Goal: Task Accomplishment & Management: Manage account settings

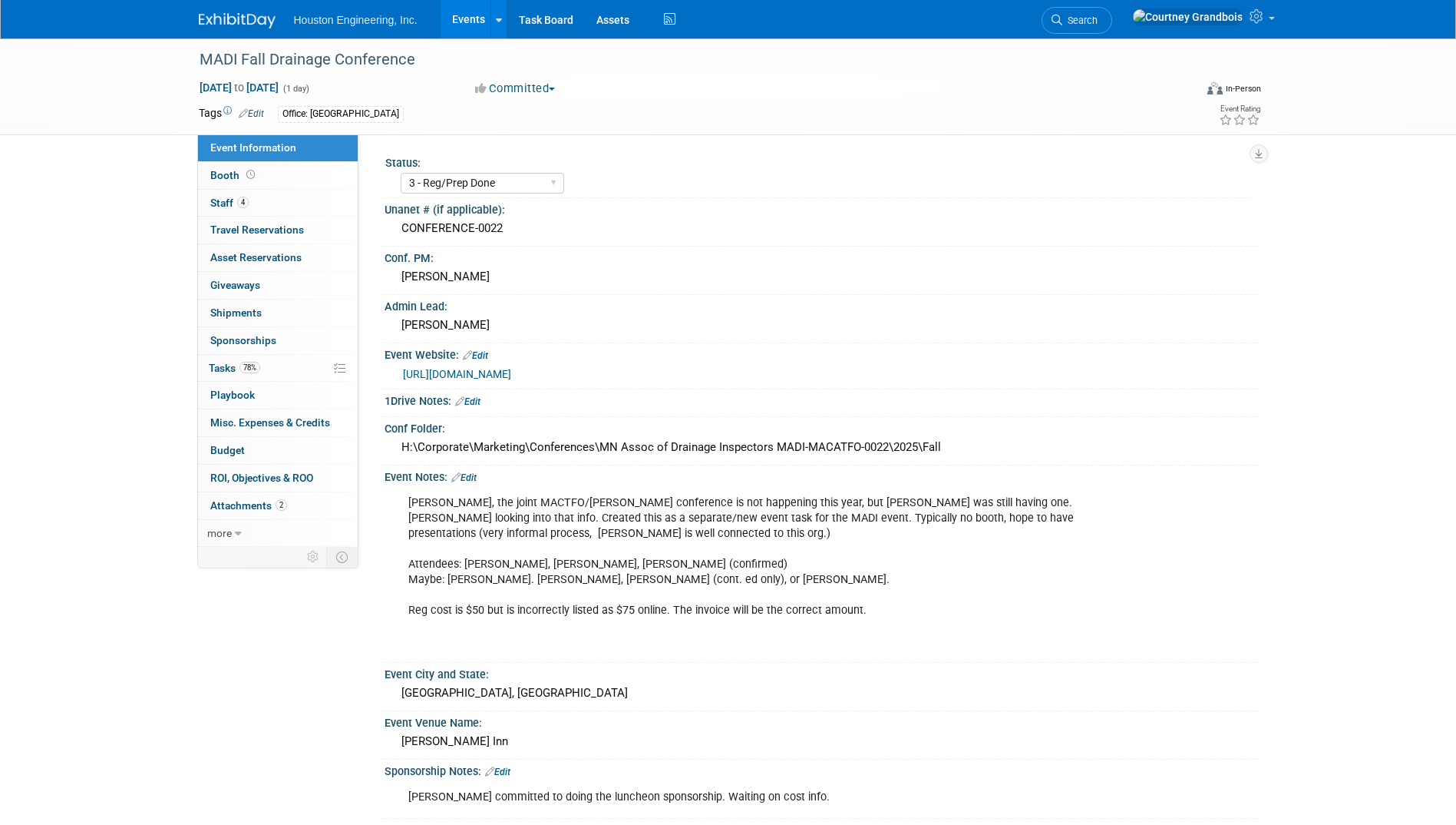
select select "3 - Reg/Prep Done"
select select "Yes"
select select "Water Resources"
click at [494, 22] on link at bounding box center [499, 19] width 16 height 39
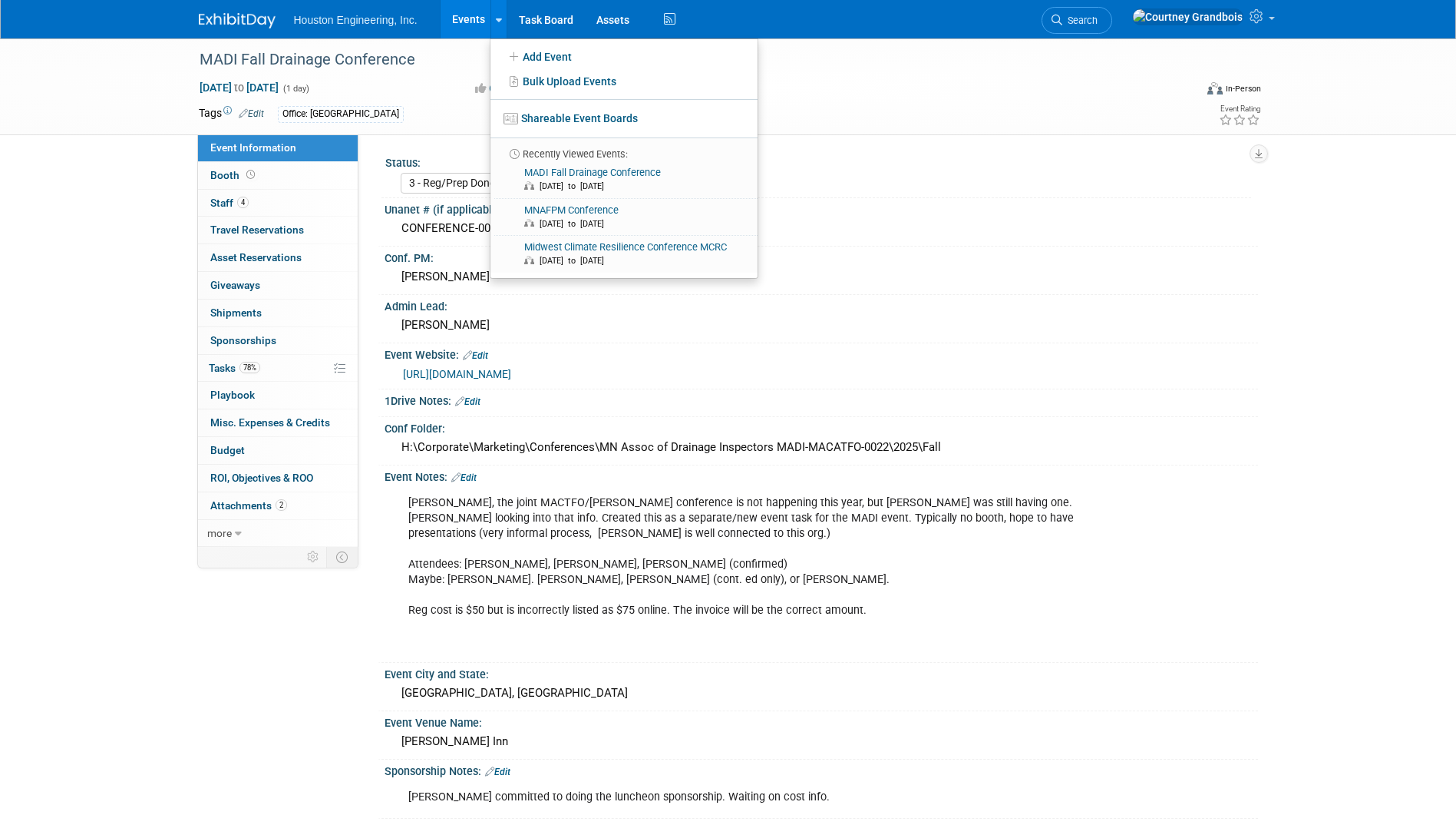
click at [469, 16] on link "Events" at bounding box center [469, 19] width 56 height 39
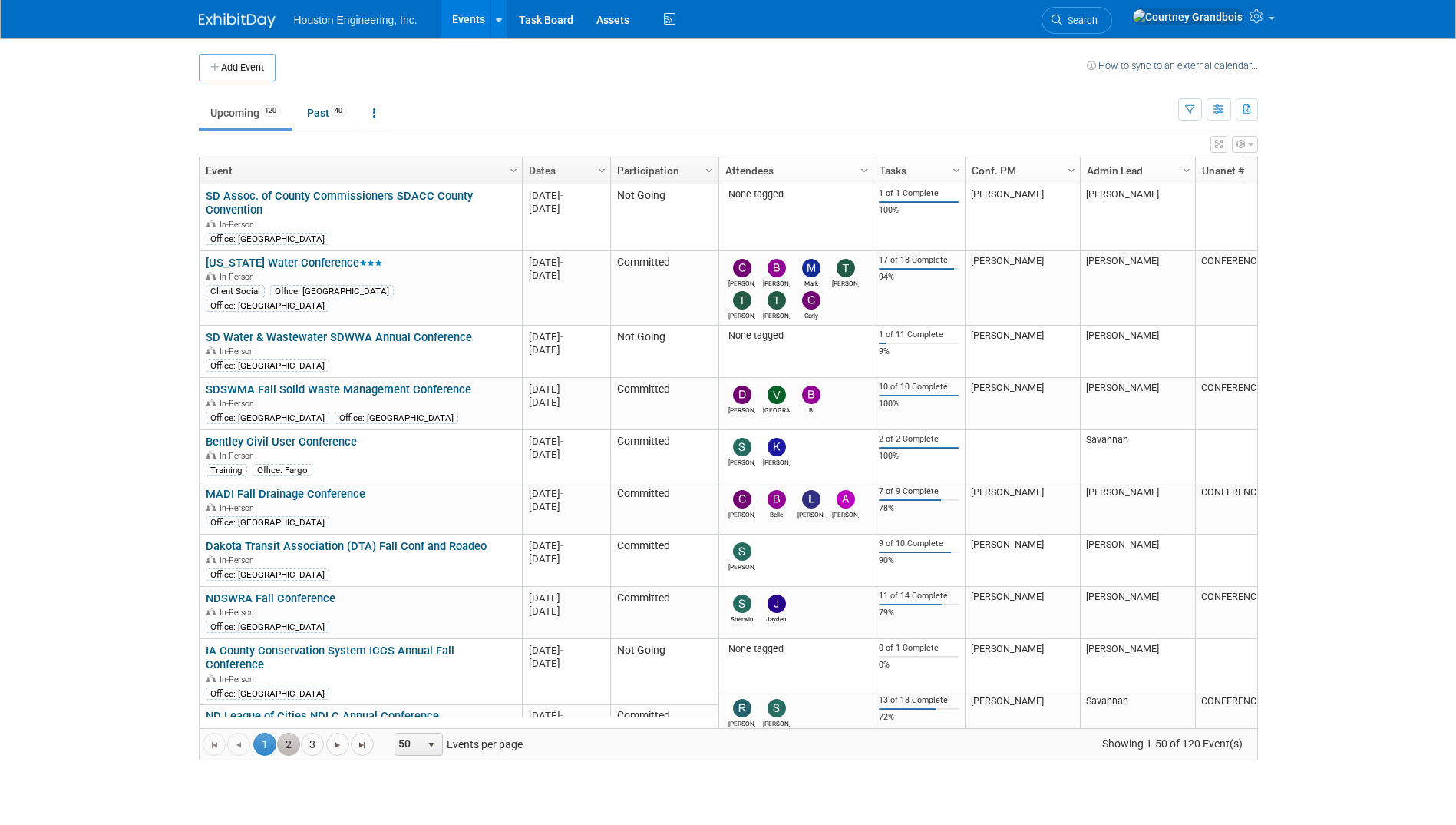
click at [289, 755] on link "2" at bounding box center [289, 744] width 23 height 23
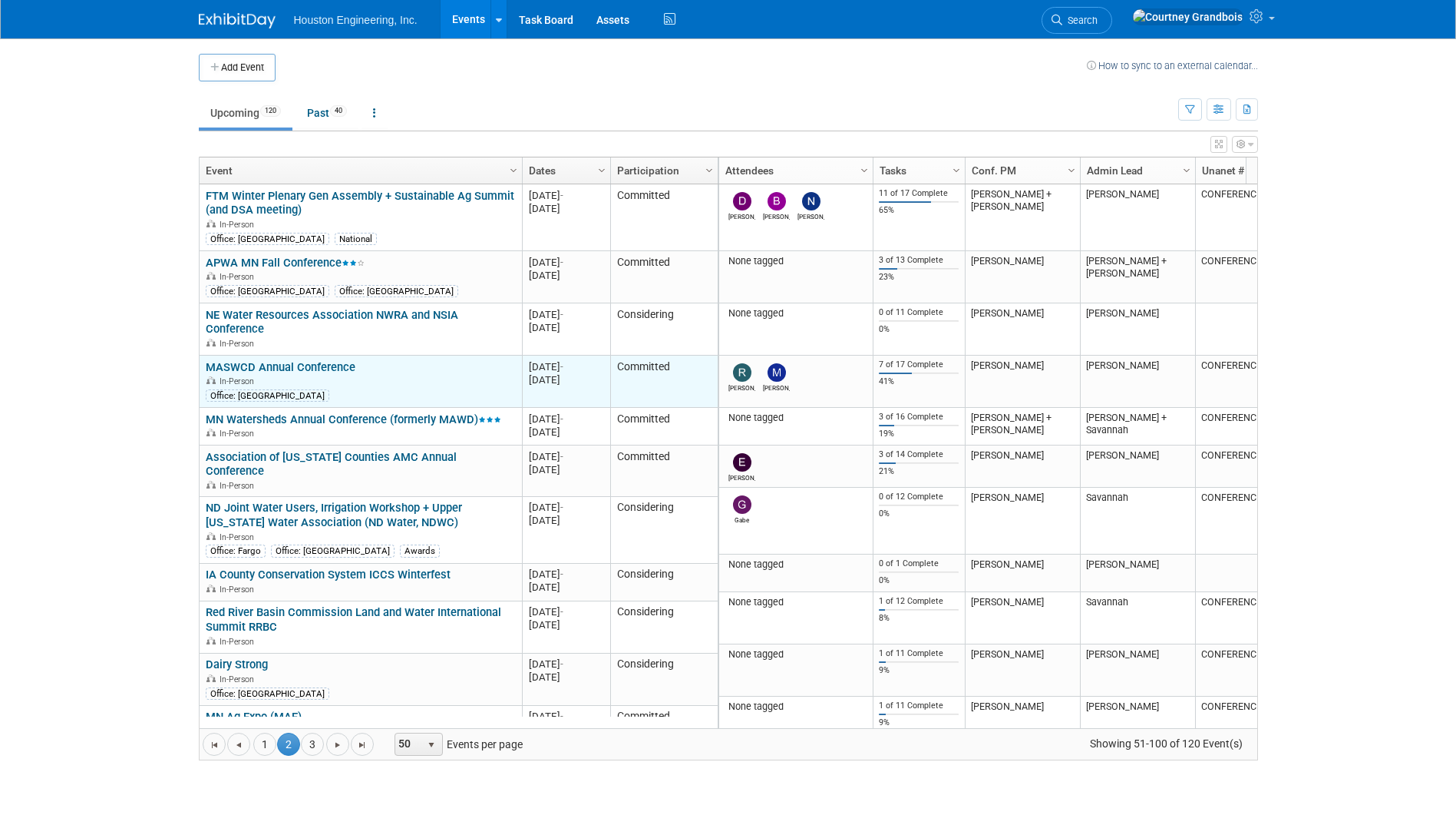
click at [299, 367] on link "MASWCD Annual Conference" at bounding box center [280, 367] width 149 height 14
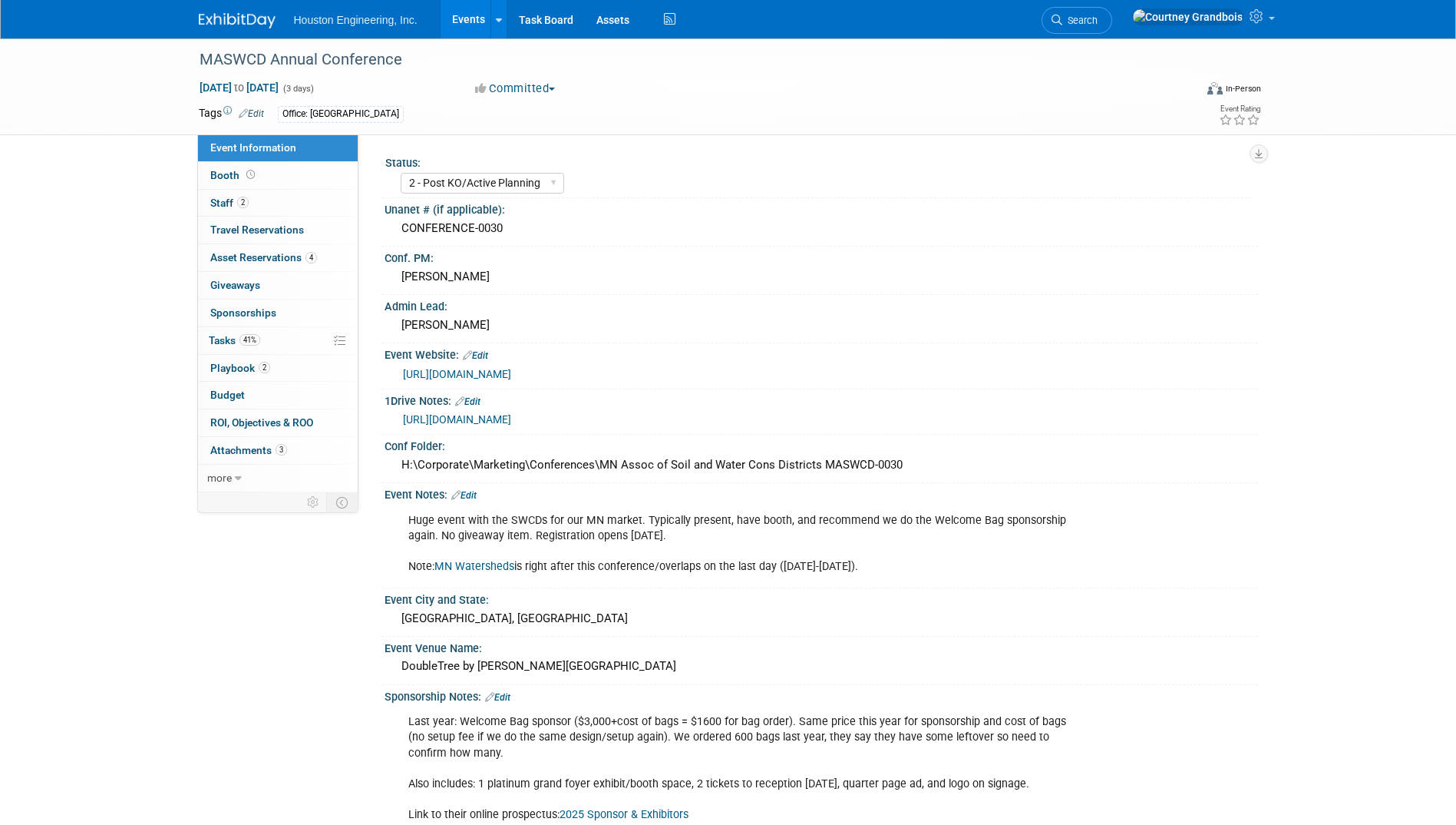
select select "2 - Post KO/Active Planning"
select select "Pending"
select select "Environmental"
click at [285, 346] on link "41% Tasks 41%" at bounding box center [277, 341] width 160 height 27
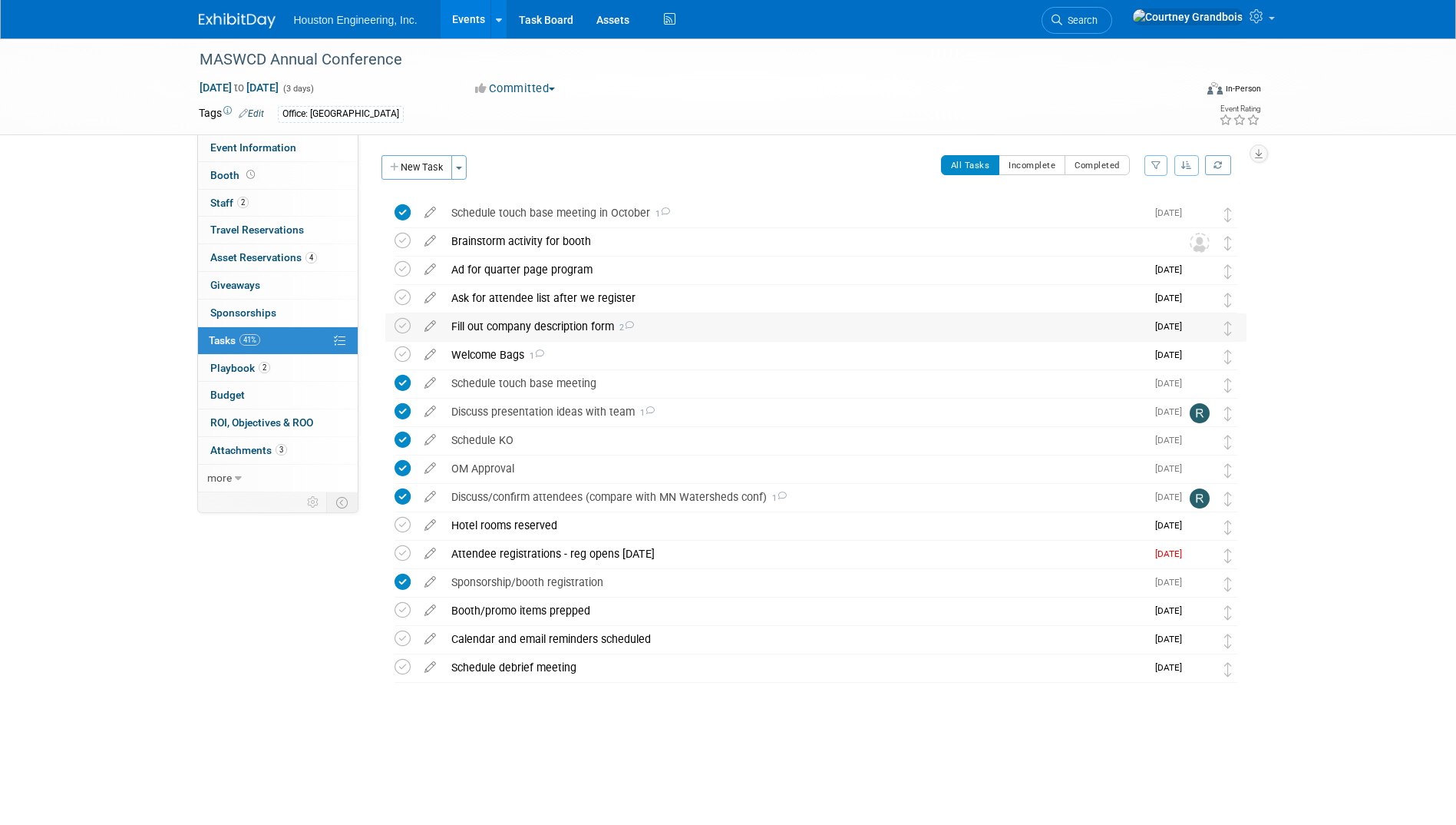
click at [589, 321] on div "Fill out company description form 2" at bounding box center [794, 326] width 702 height 26
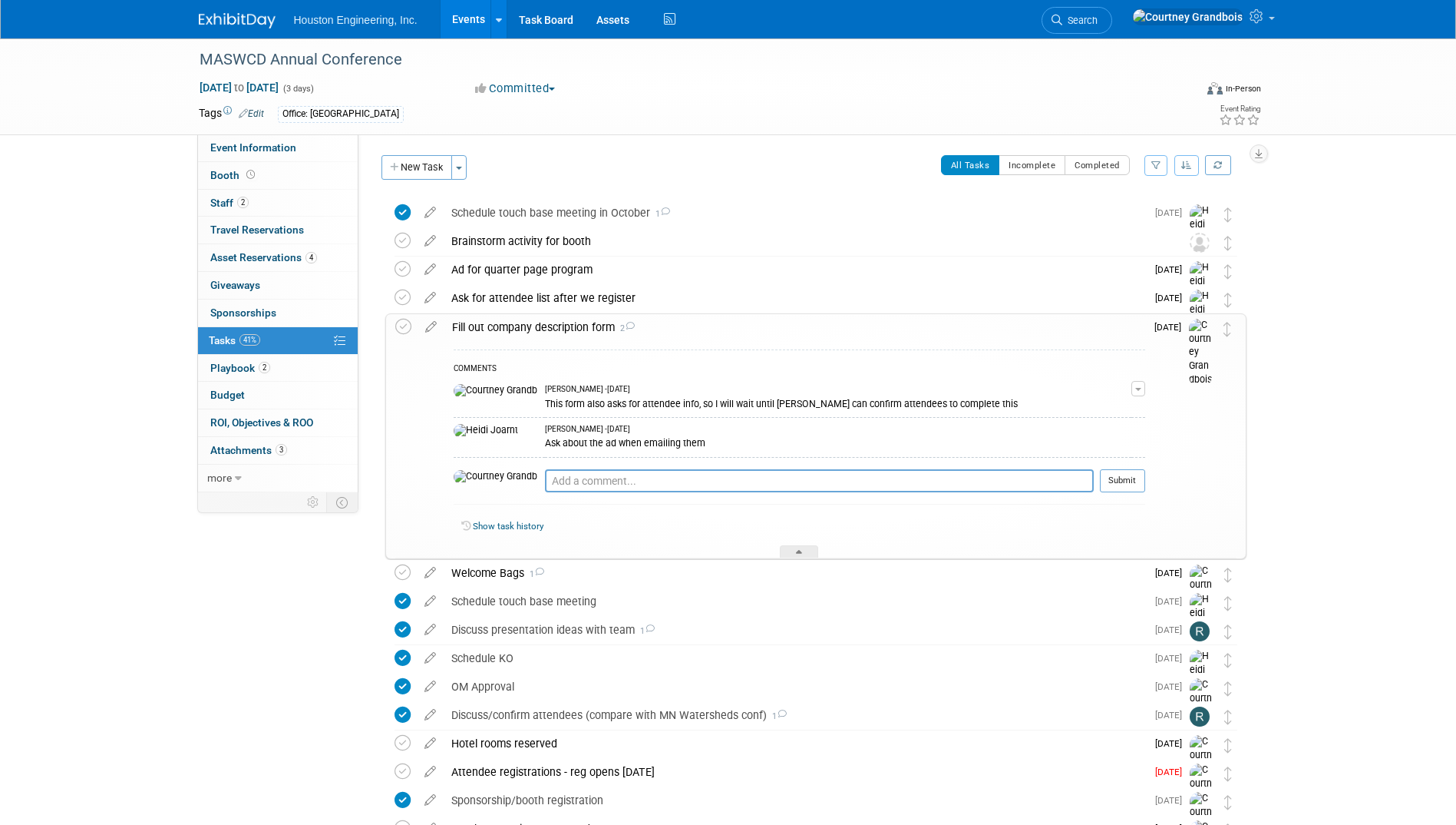
click at [589, 321] on div "Fill out company description form 2" at bounding box center [794, 327] width 700 height 26
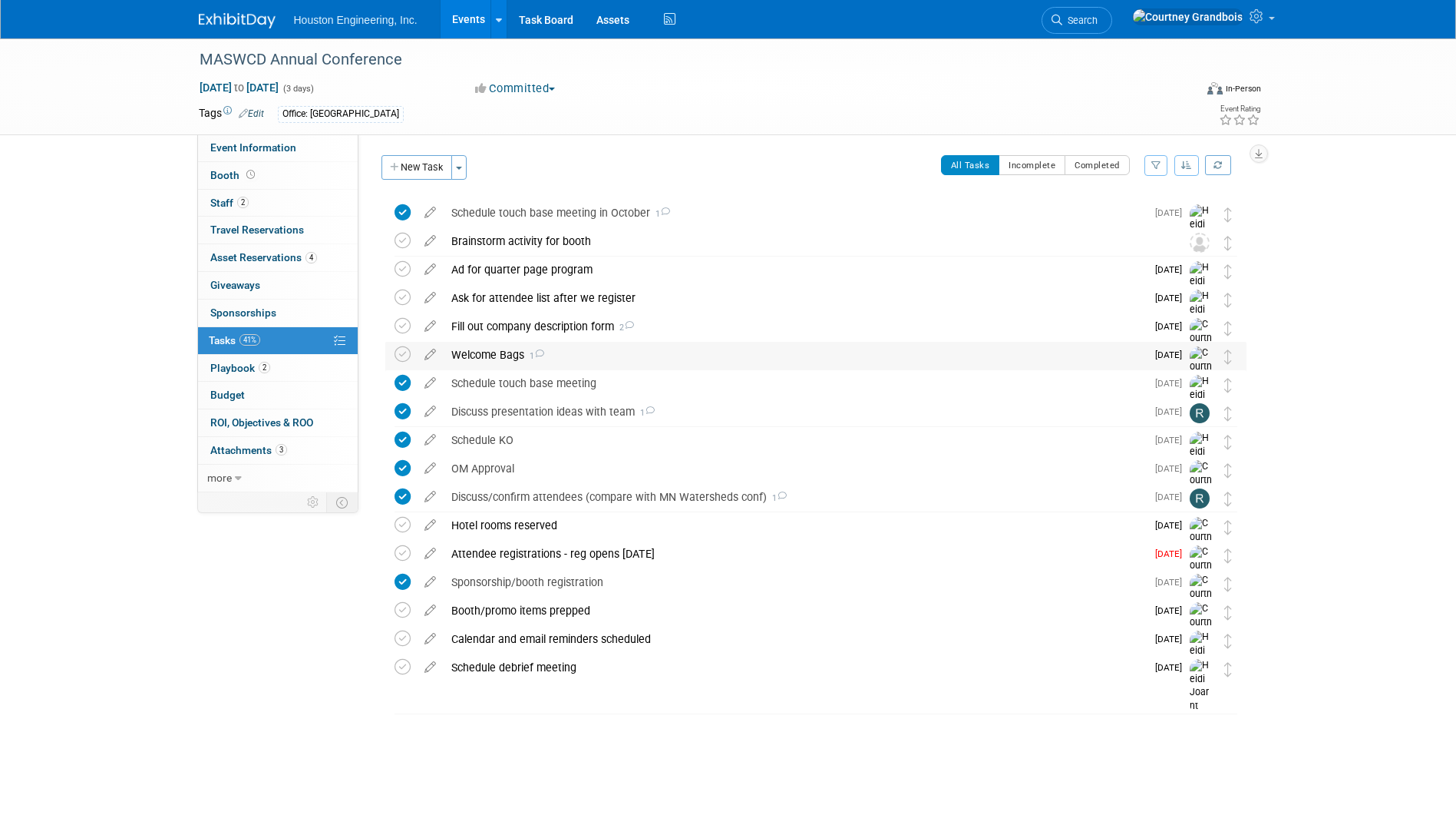
click at [477, 347] on div "Welcome Bags 1" at bounding box center [794, 354] width 702 height 26
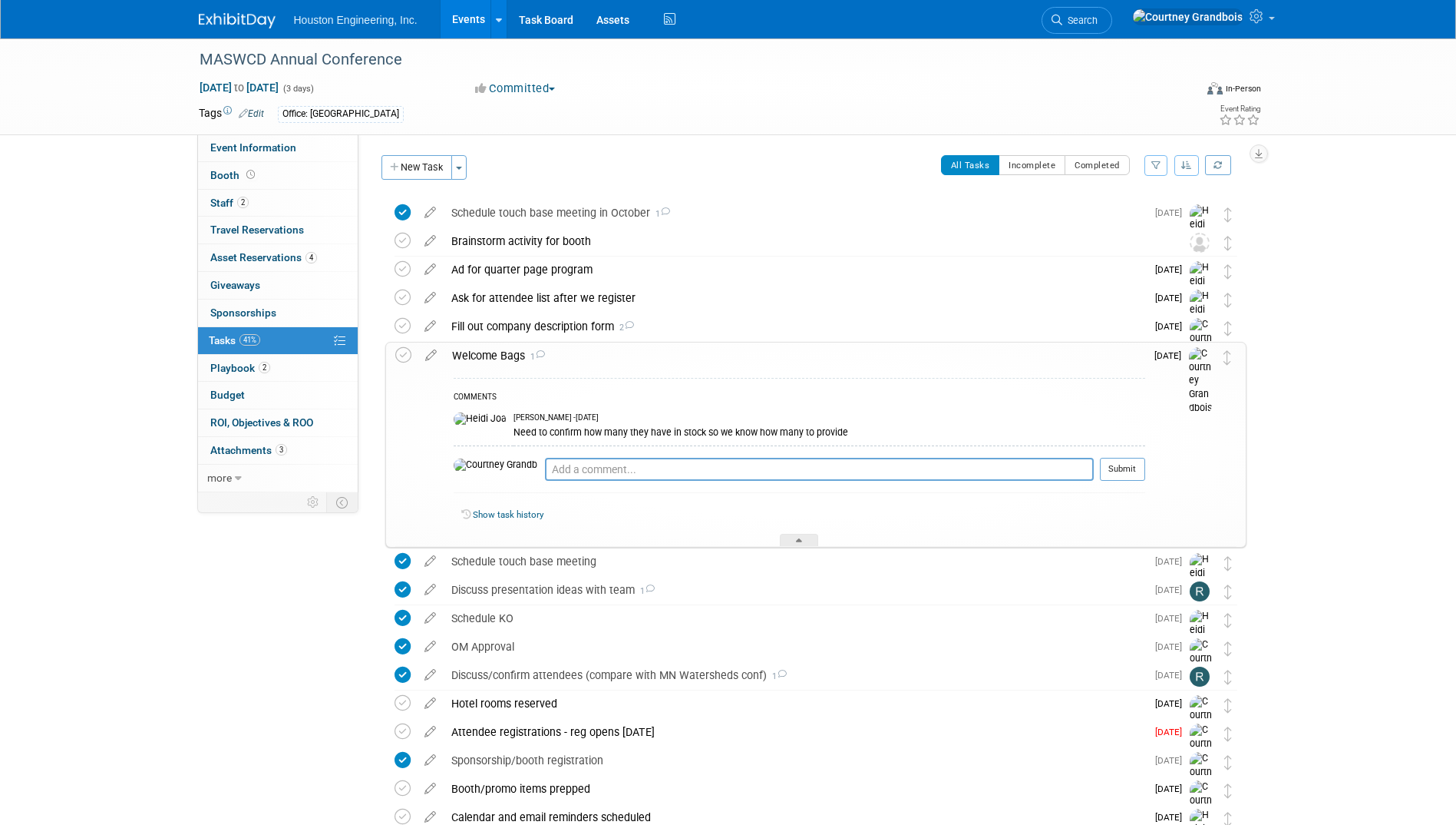
click at [478, 353] on div "Welcome Bags 1" at bounding box center [794, 355] width 700 height 26
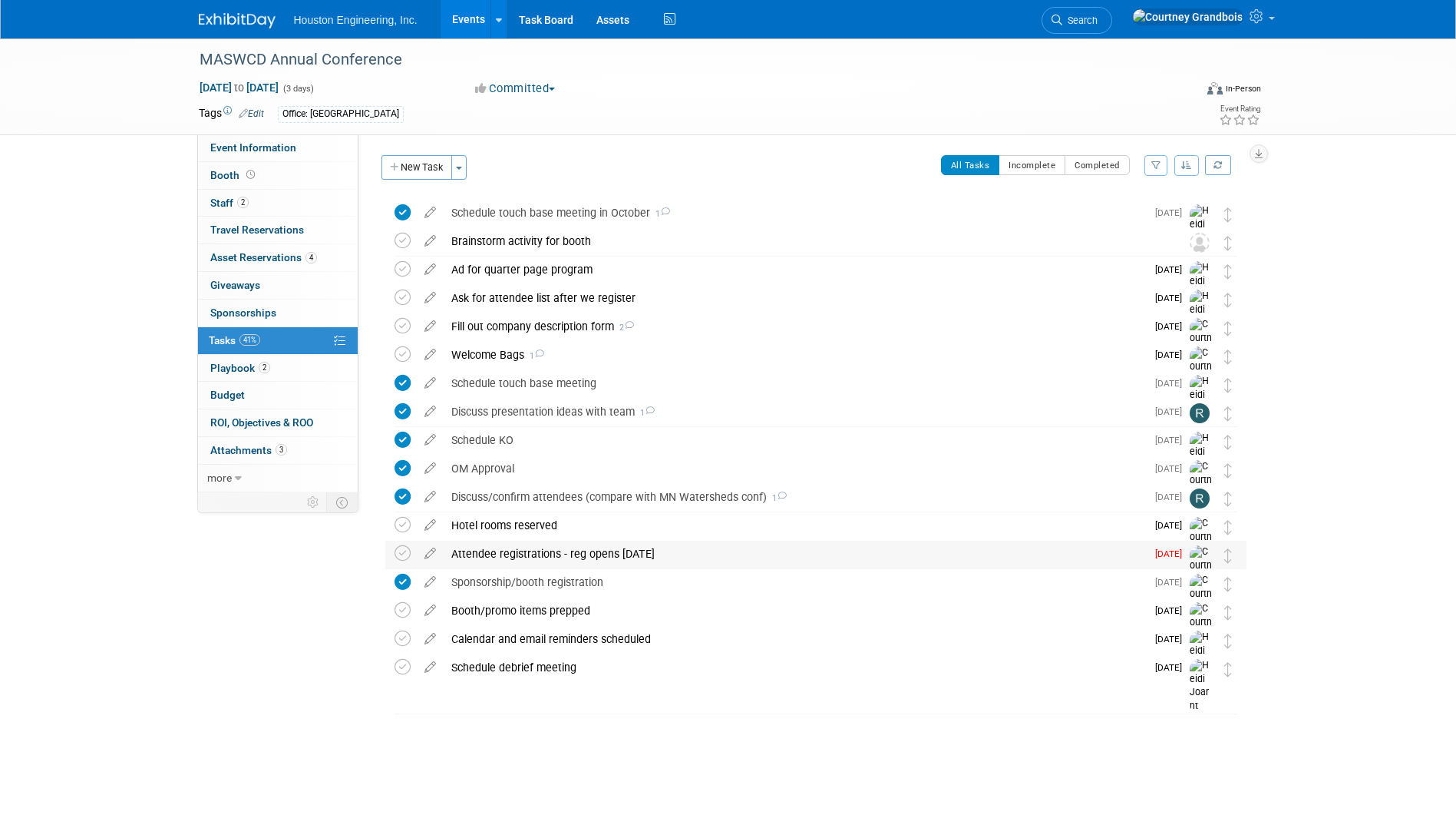
click at [605, 550] on div "Attendee registrations - reg opens [DATE]" at bounding box center [794, 553] width 702 height 26
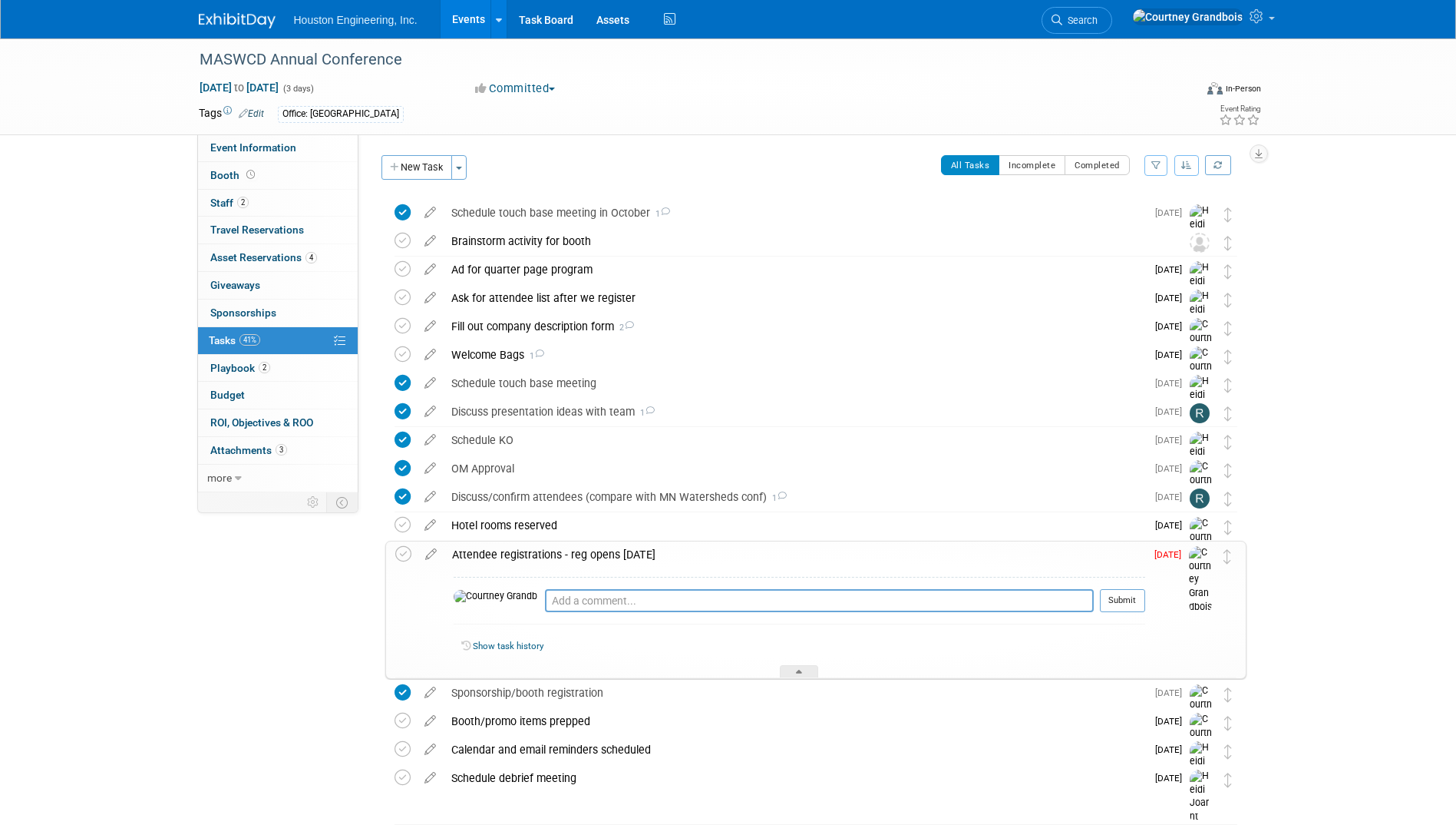
click at [605, 550] on div "Attendee registrations - reg opens [DATE]" at bounding box center [794, 554] width 700 height 26
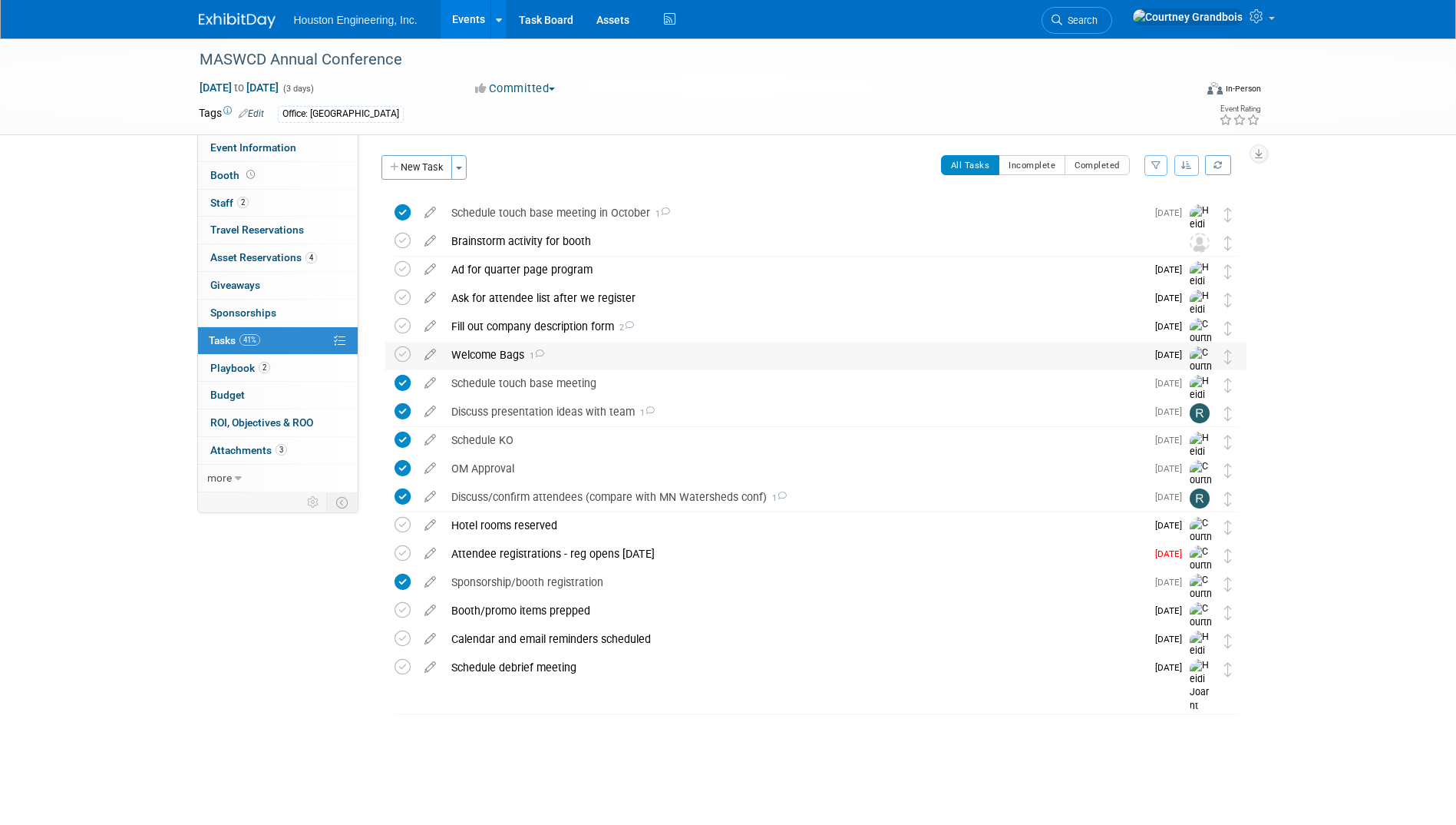
click at [499, 350] on div "Welcome Bags 1" at bounding box center [794, 354] width 702 height 26
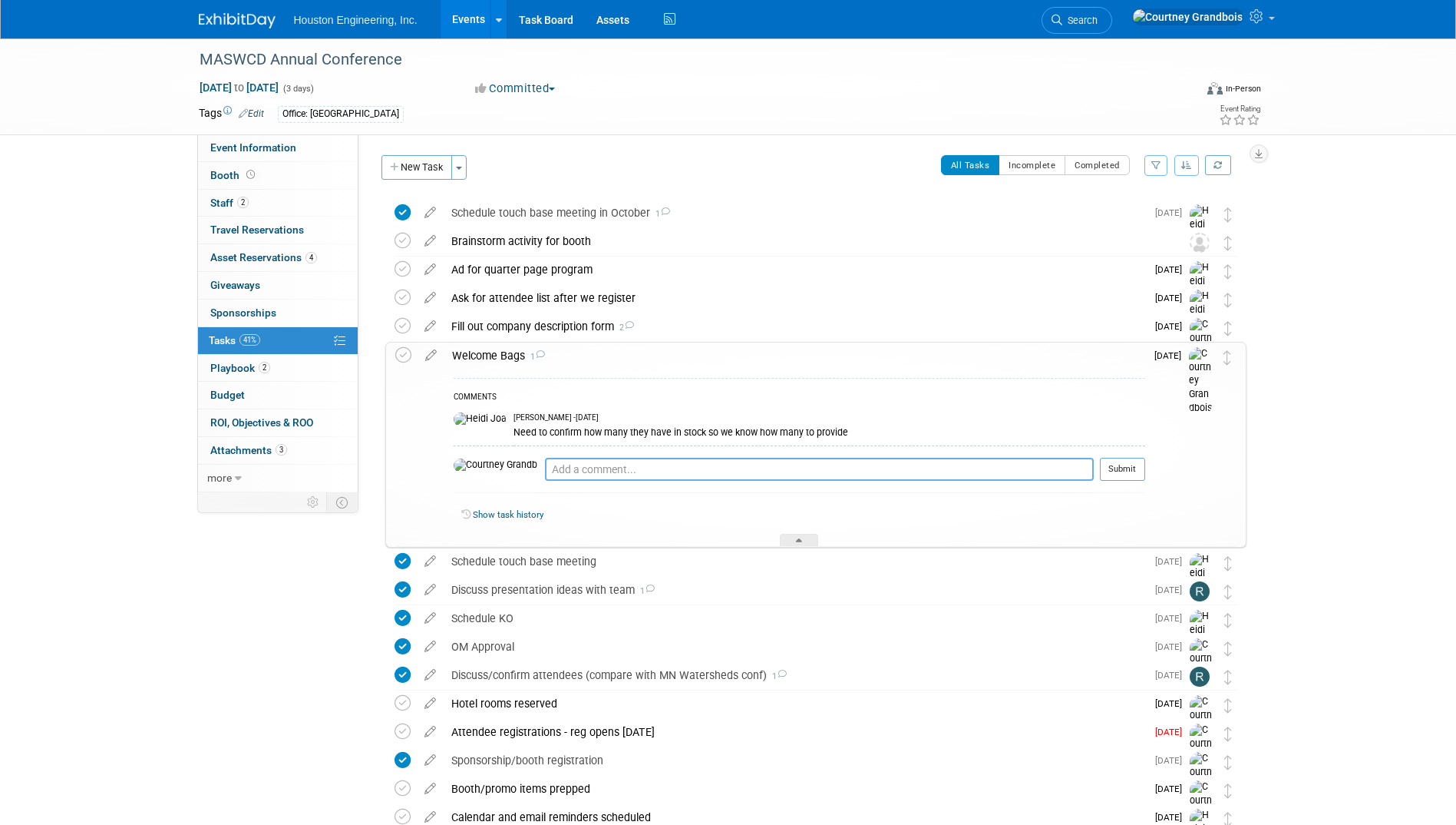
click at [545, 478] on textarea at bounding box center [820, 470] width 549 height 23
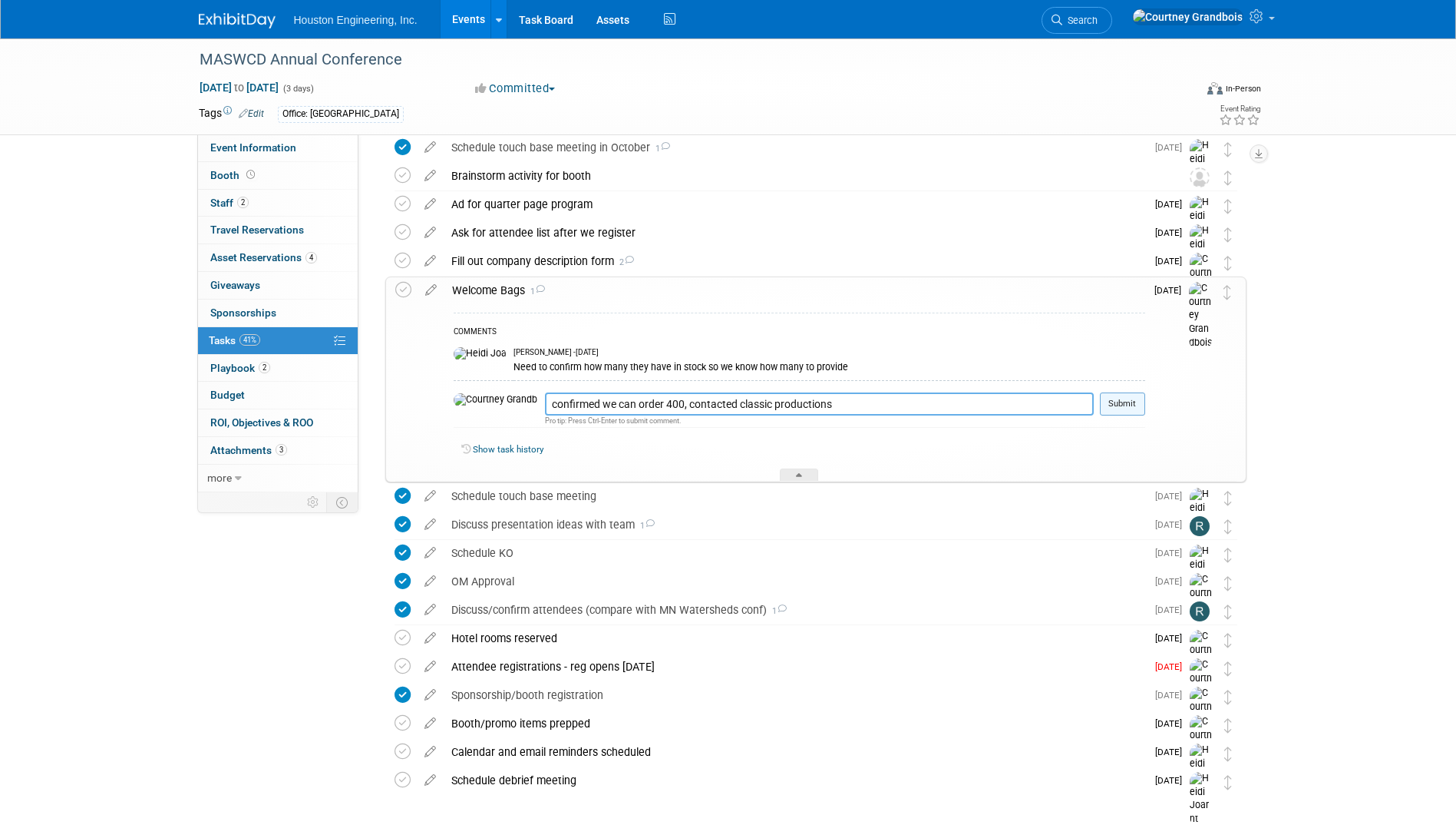
scroll to position [130, 0]
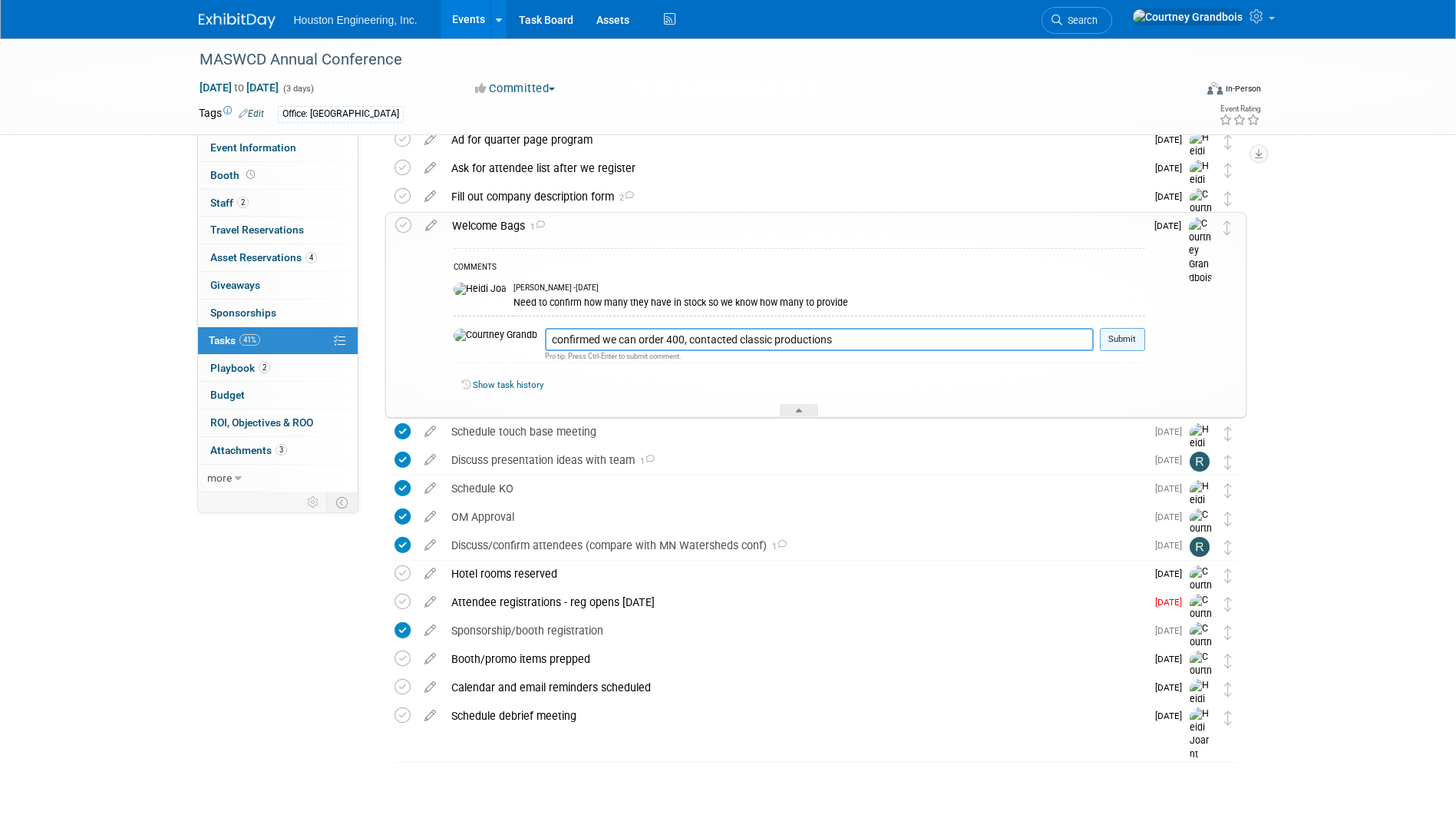
type textarea "confirmed we can order 400, contacted classic productions"
click at [1129, 333] on button "Submit" at bounding box center [1122, 340] width 46 height 23
